Goal: Information Seeking & Learning: Find contact information

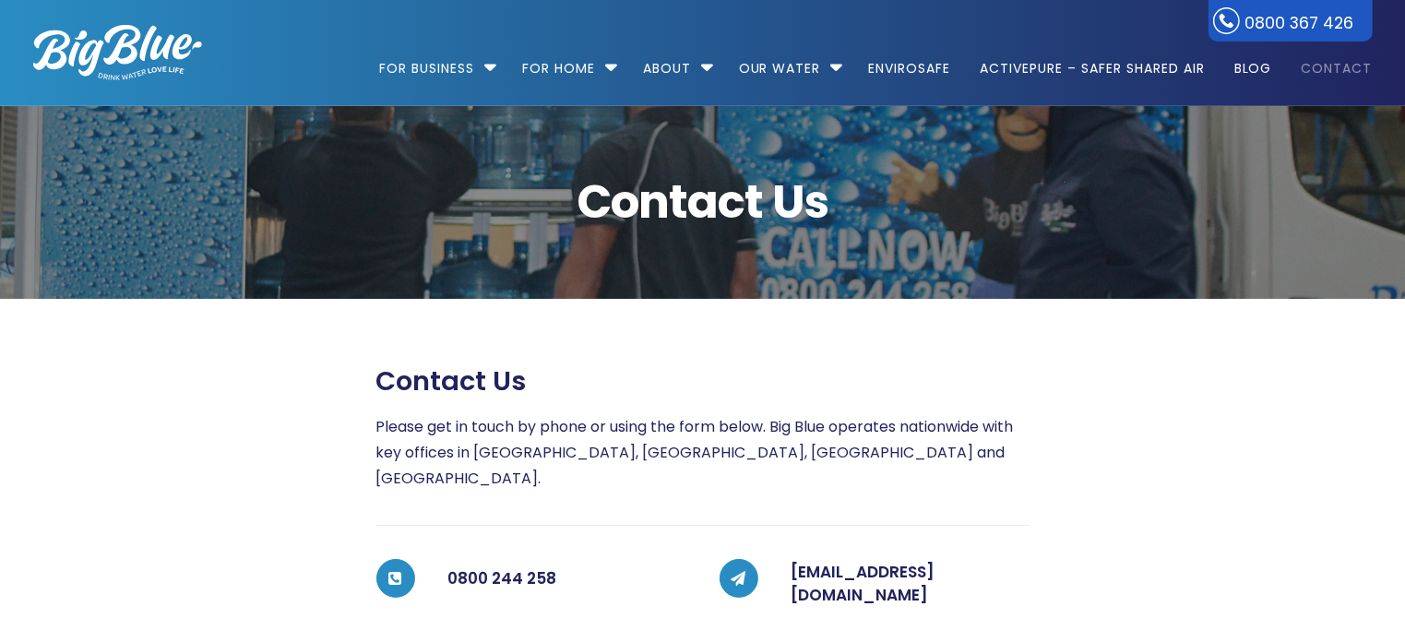
click at [1336, 68] on link "Contact" at bounding box center [1331, 59] width 84 height 119
